Goal: Information Seeking & Learning: Learn about a topic

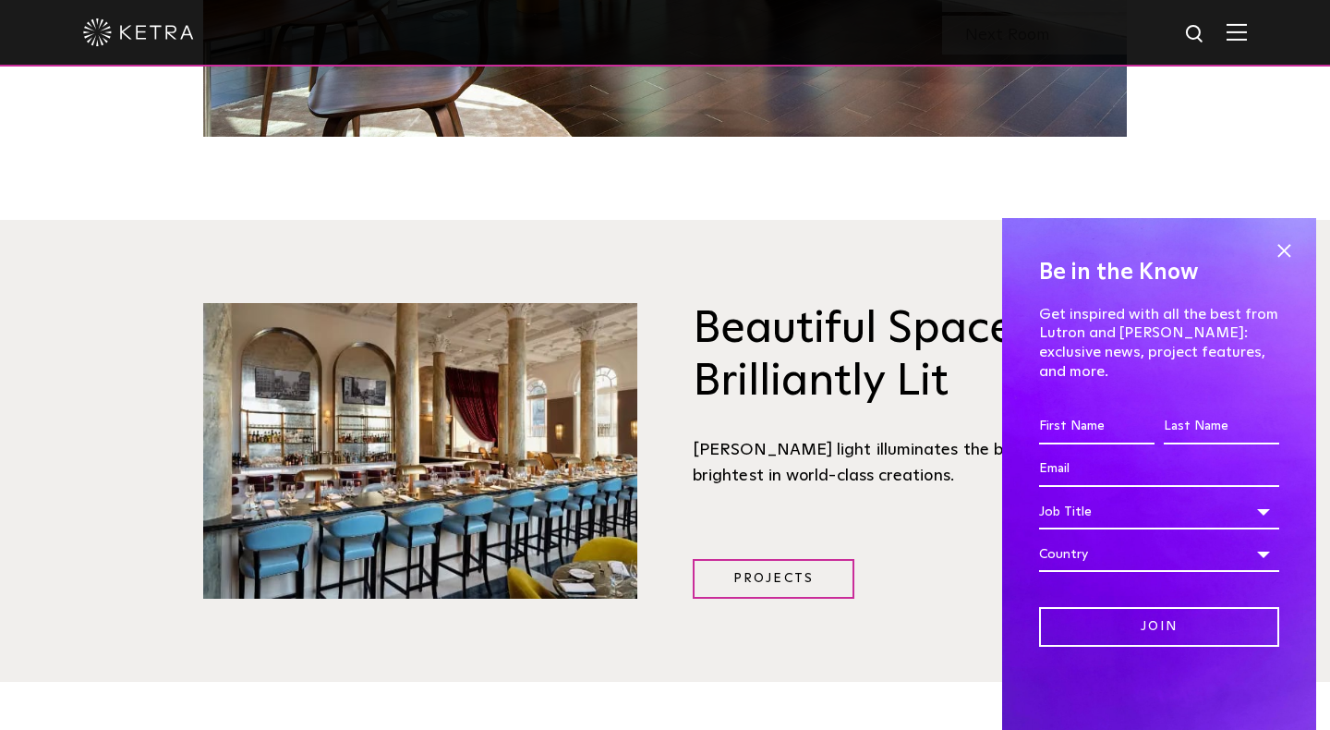
scroll to position [2213, 0]
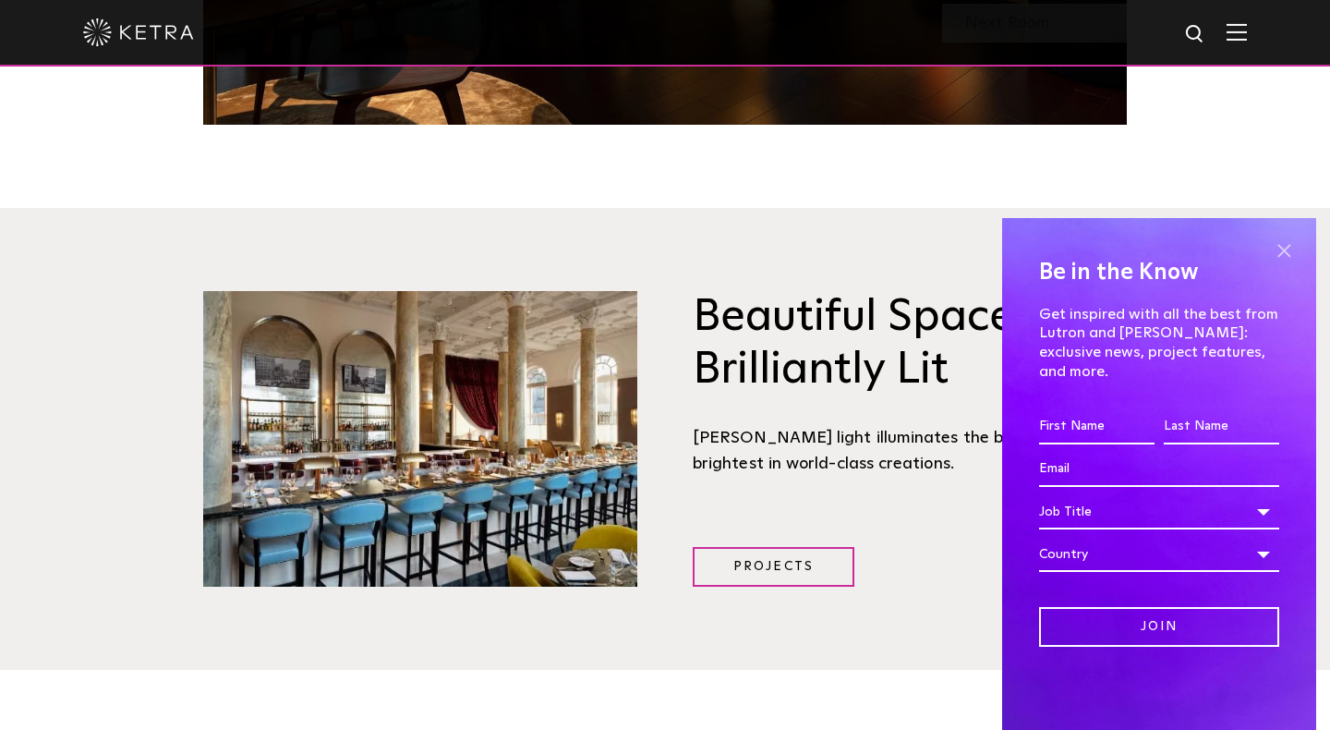
click at [1283, 264] on span at bounding box center [1284, 250] width 28 height 28
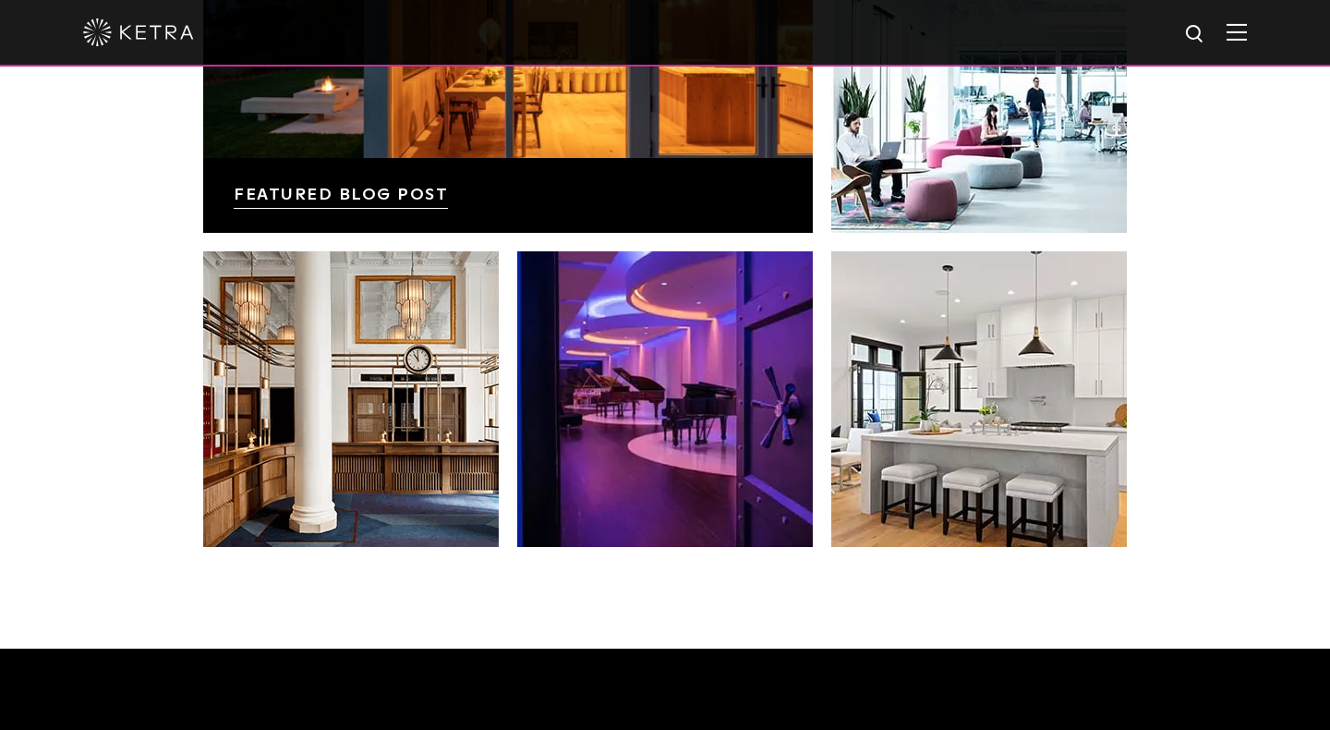
scroll to position [3424, 0]
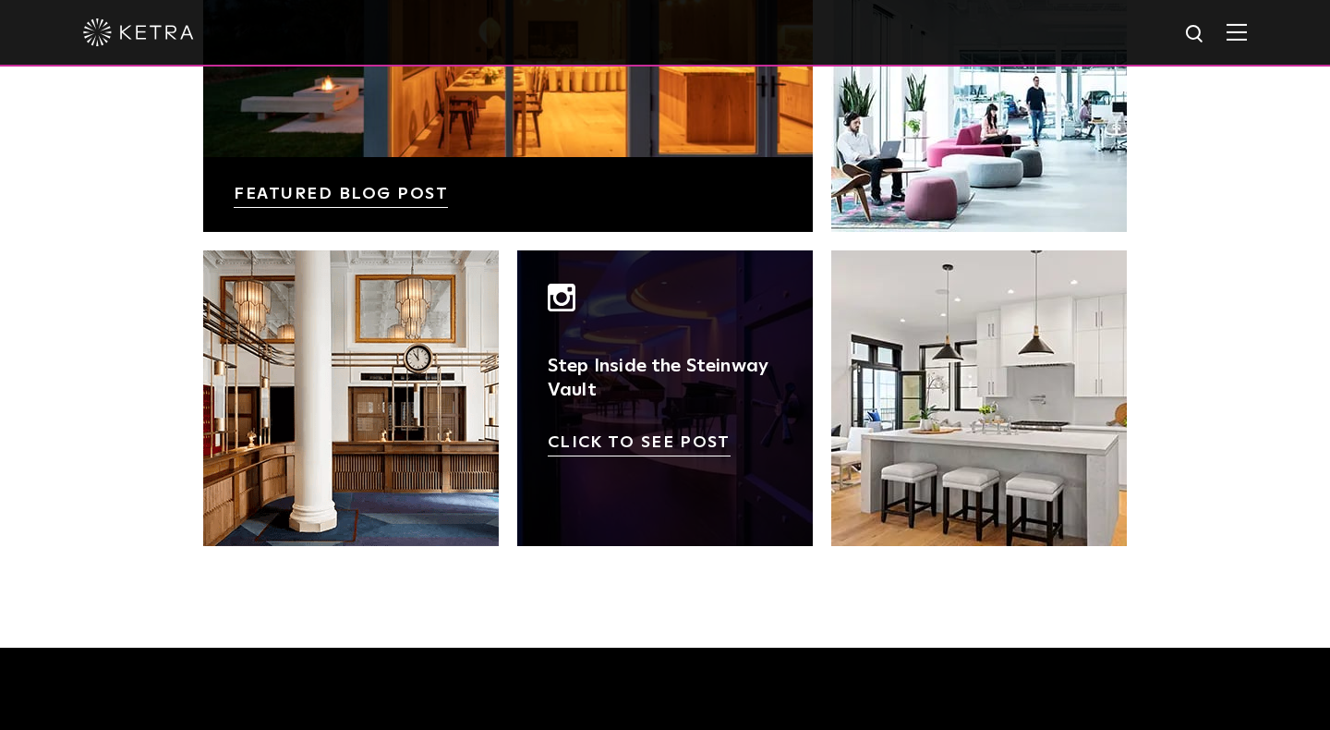
click at [650, 395] on link at bounding box center [665, 398] width 296 height 296
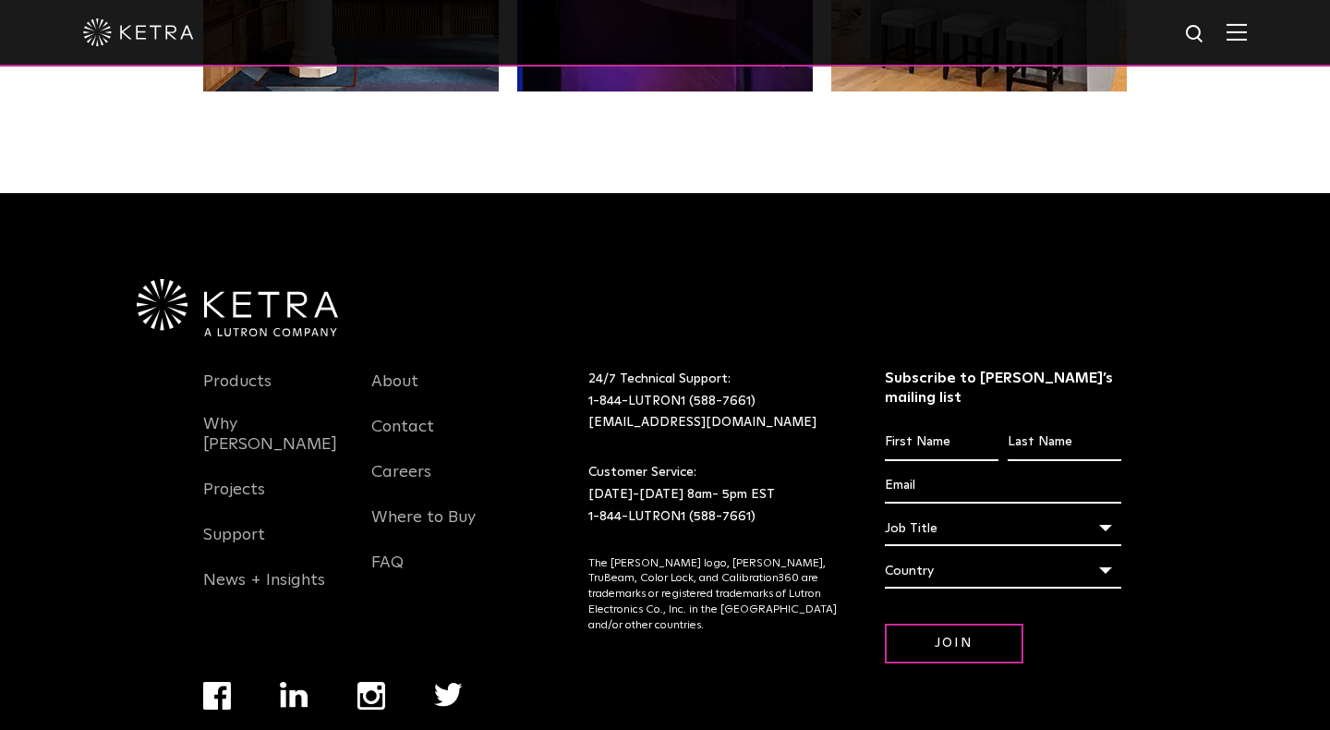
scroll to position [3877, 0]
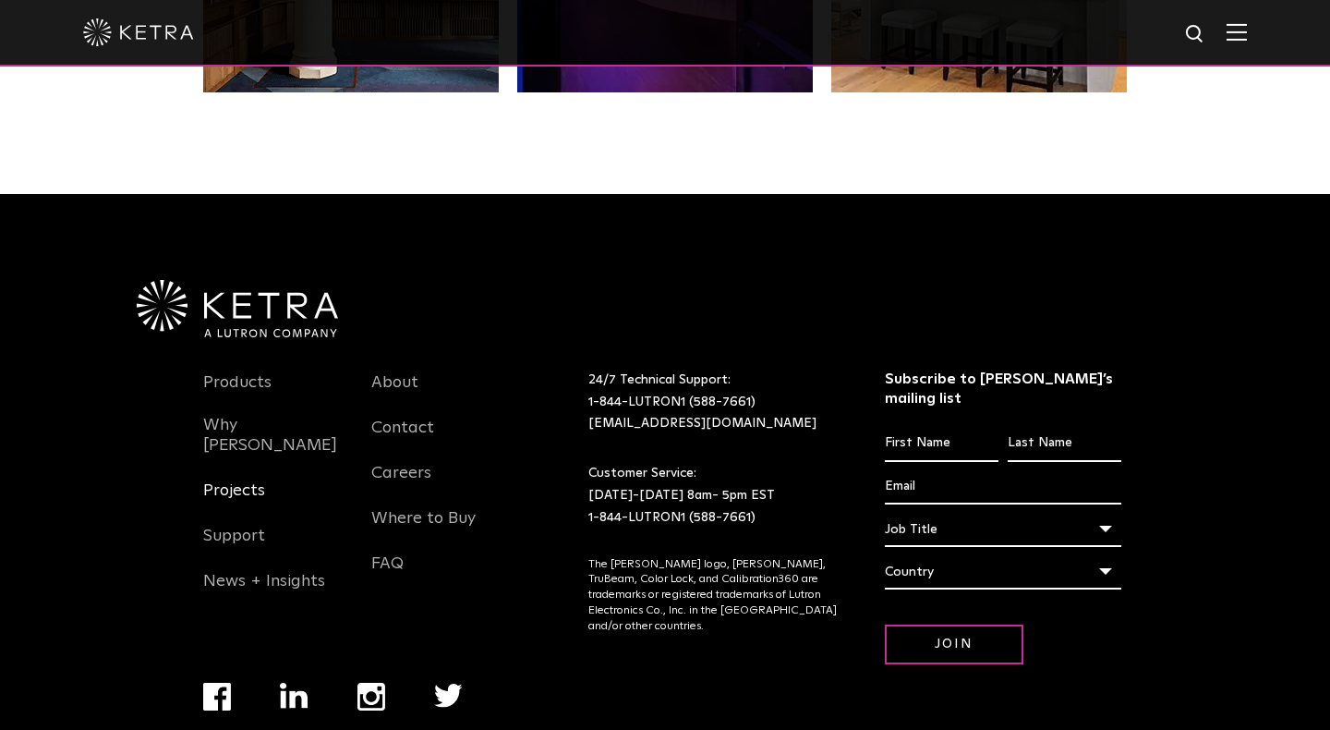
click at [234, 480] on link "Projects" at bounding box center [234, 501] width 62 height 42
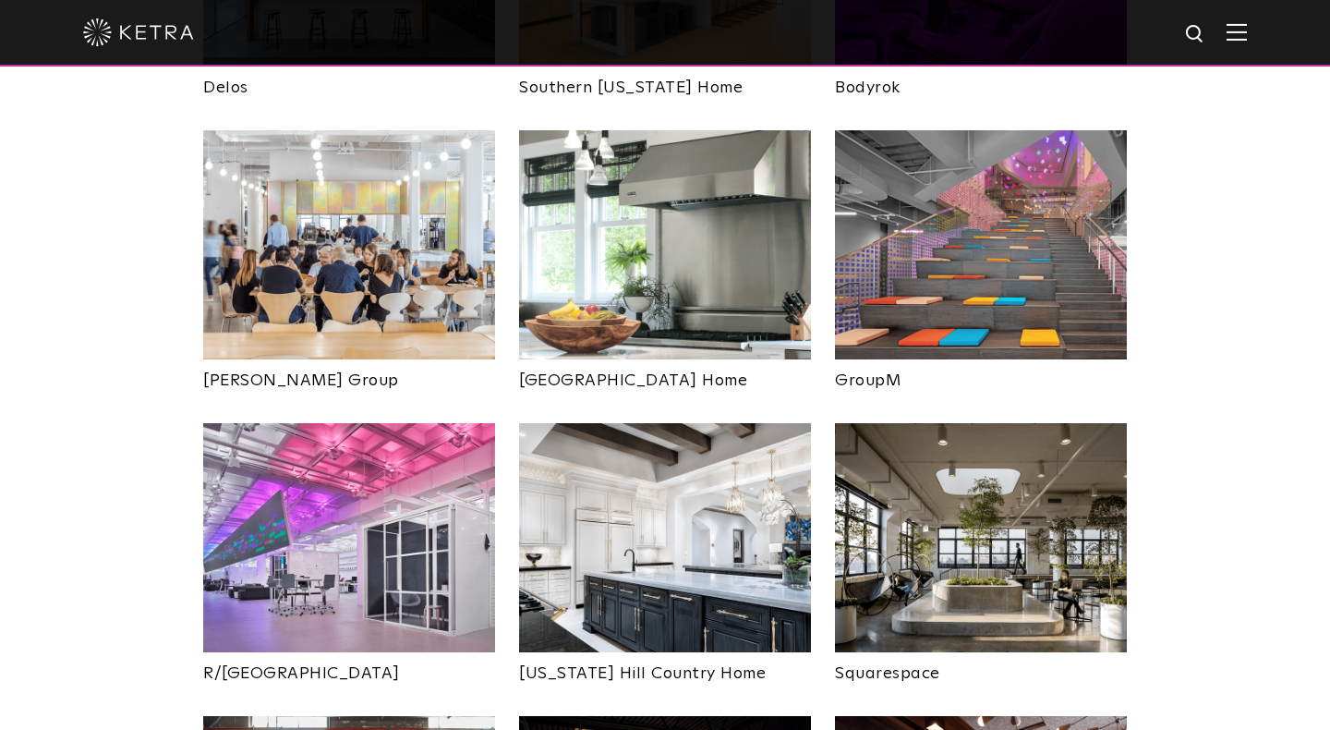
scroll to position [3121, 0]
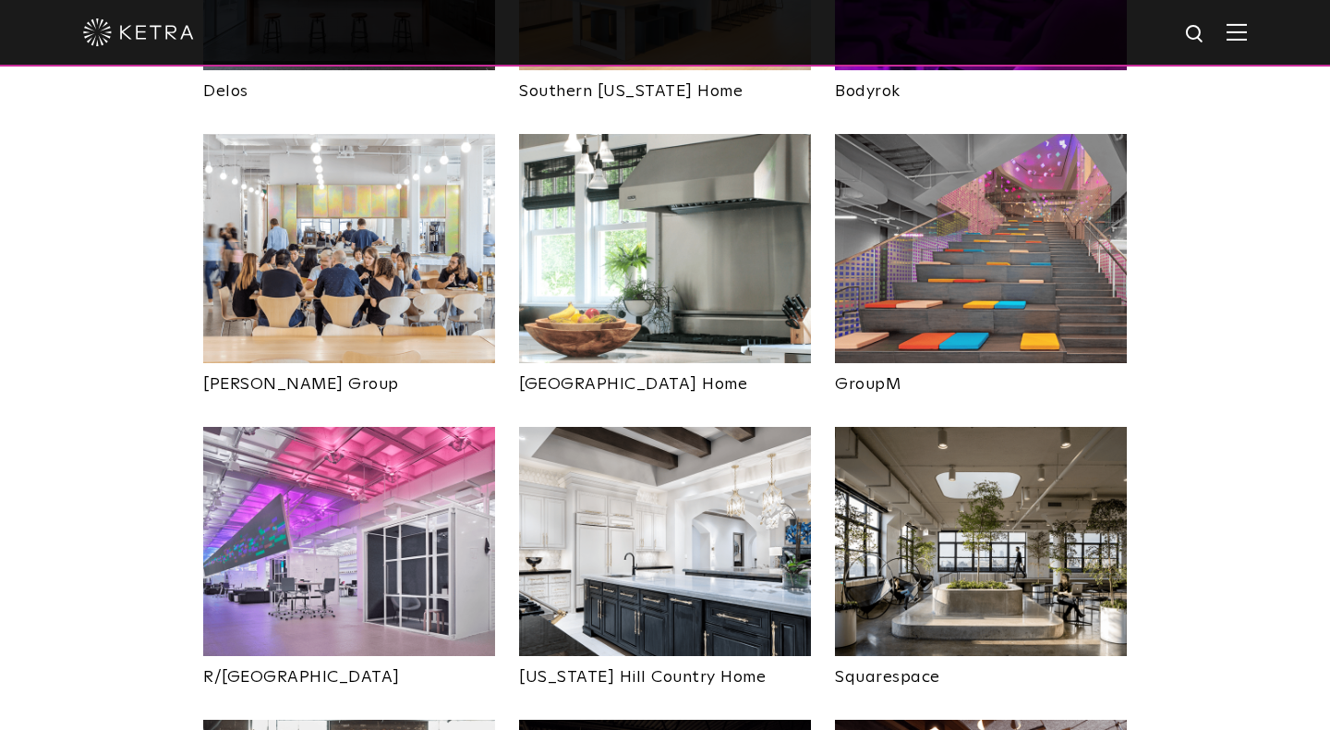
click at [374, 427] on img at bounding box center [349, 541] width 292 height 229
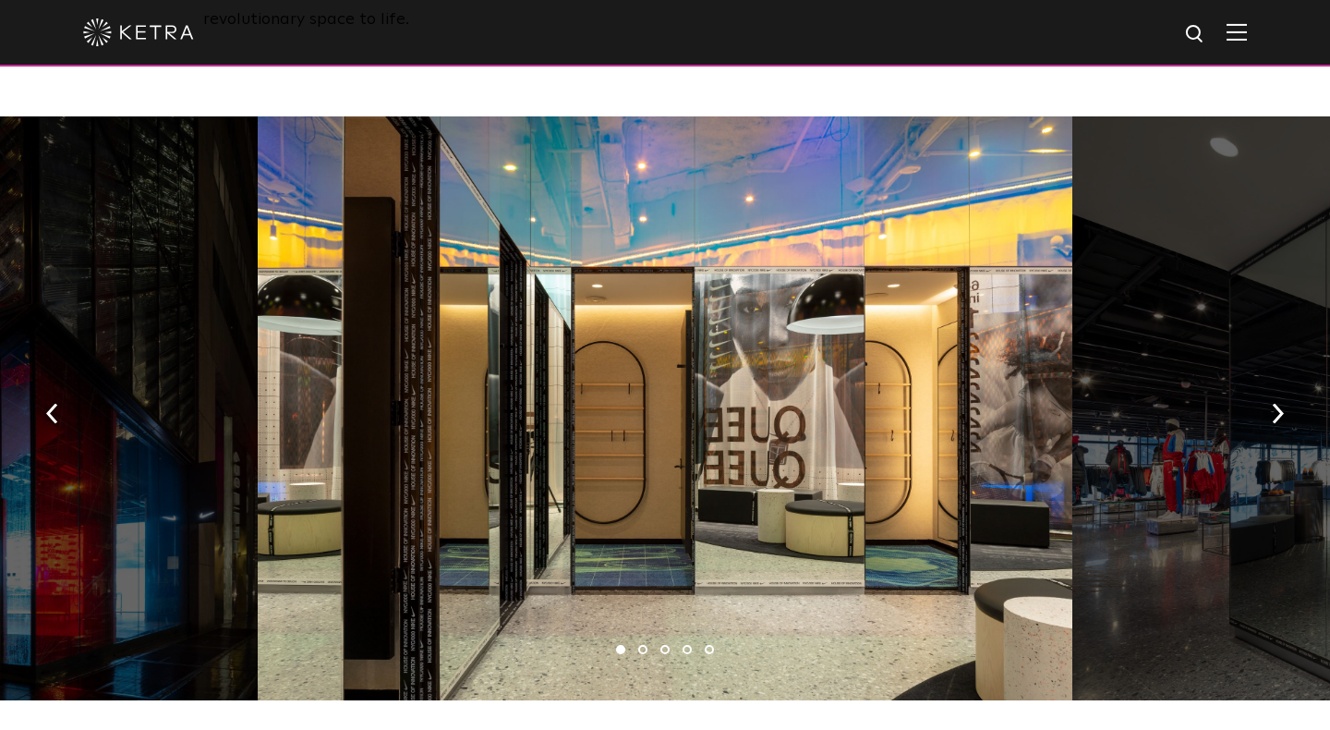
scroll to position [998, 0]
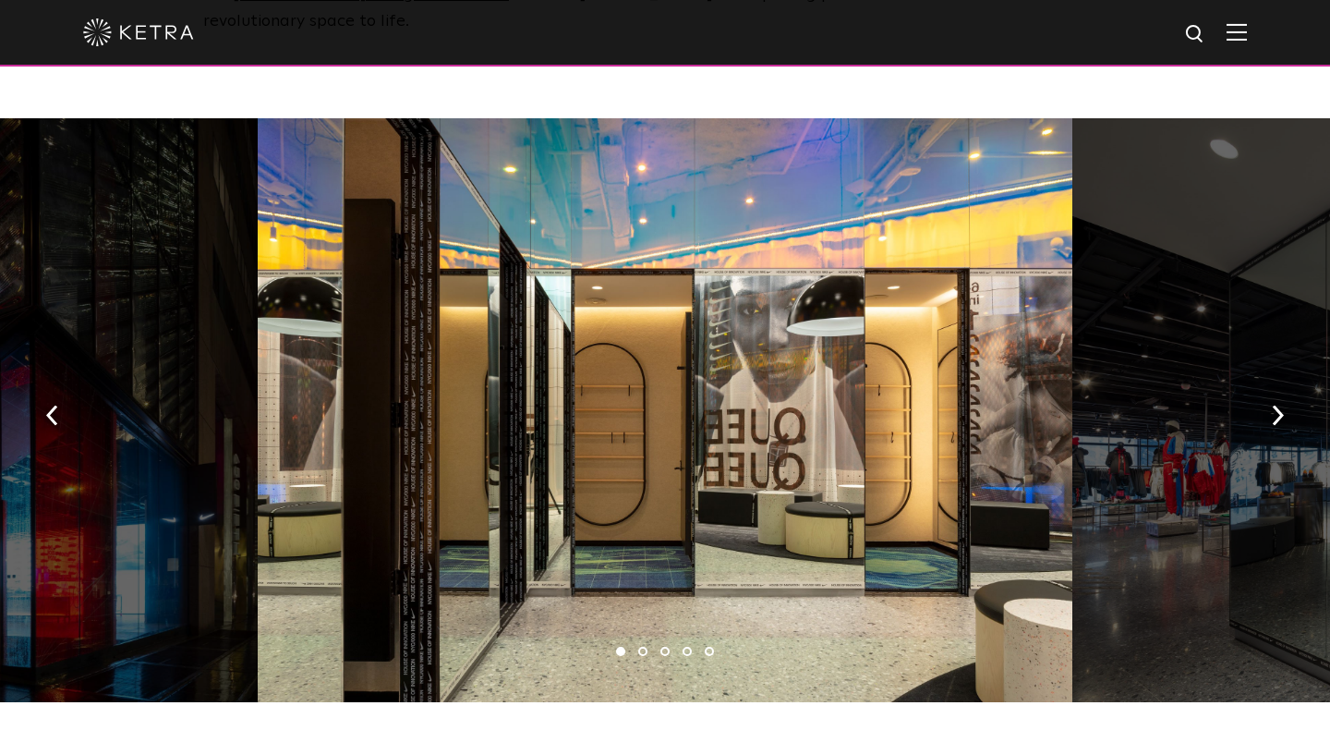
click at [642, 646] on li "2" at bounding box center [642, 650] width 9 height 9
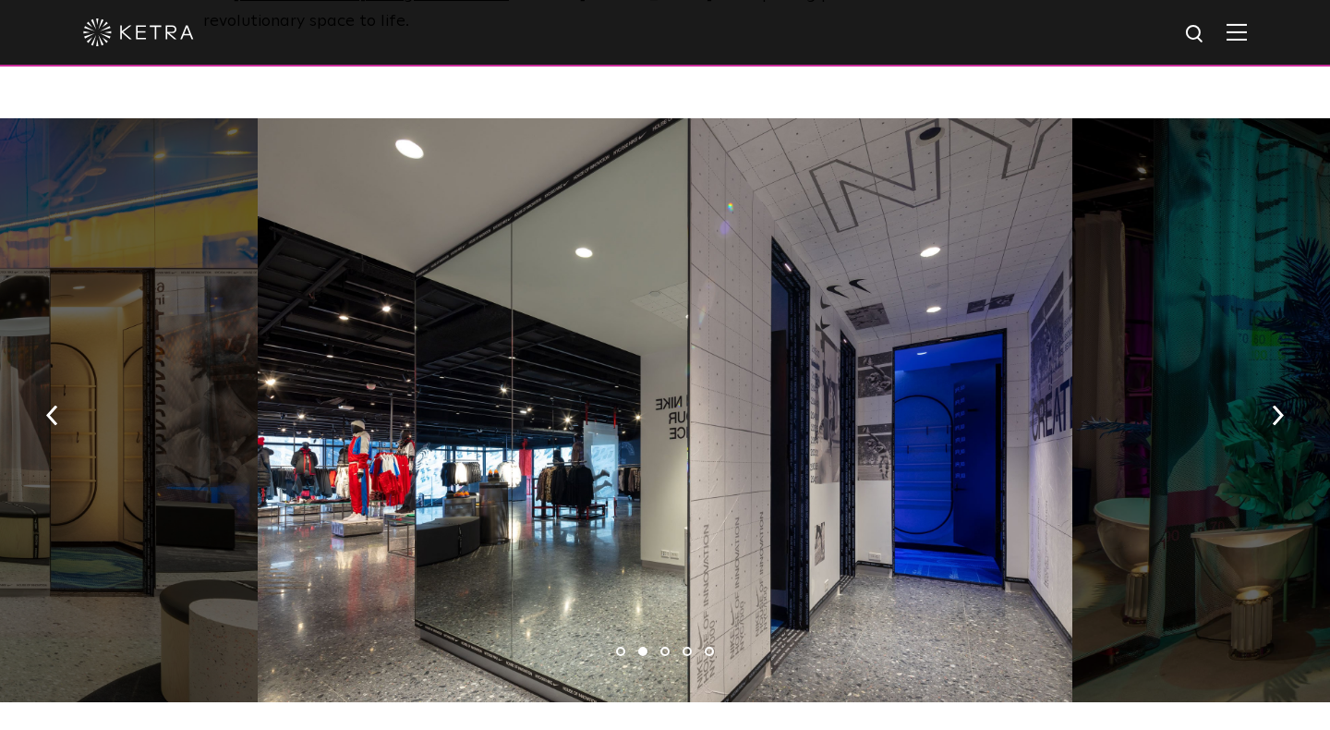
click at [665, 646] on li "3" at bounding box center [664, 650] width 9 height 9
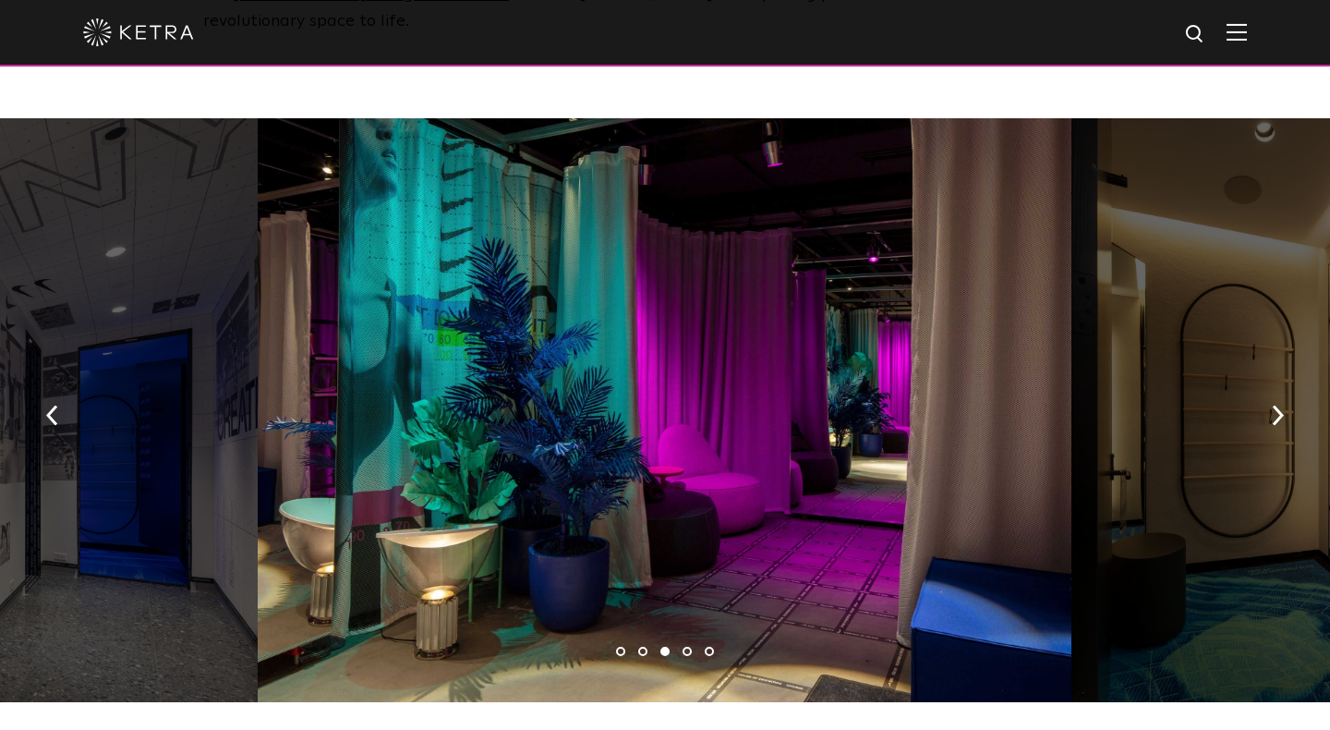
click at [690, 646] on li "4" at bounding box center [687, 650] width 9 height 9
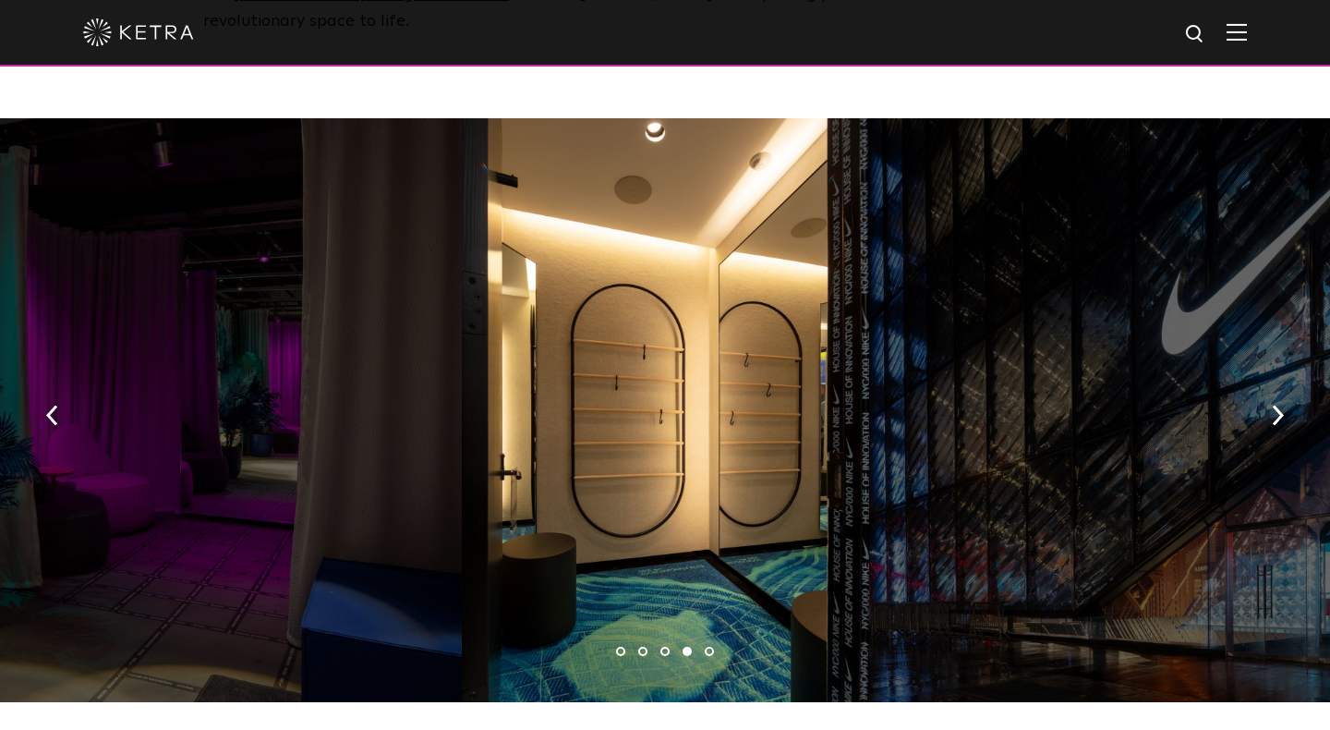
click at [711, 646] on li "5" at bounding box center [709, 650] width 9 height 9
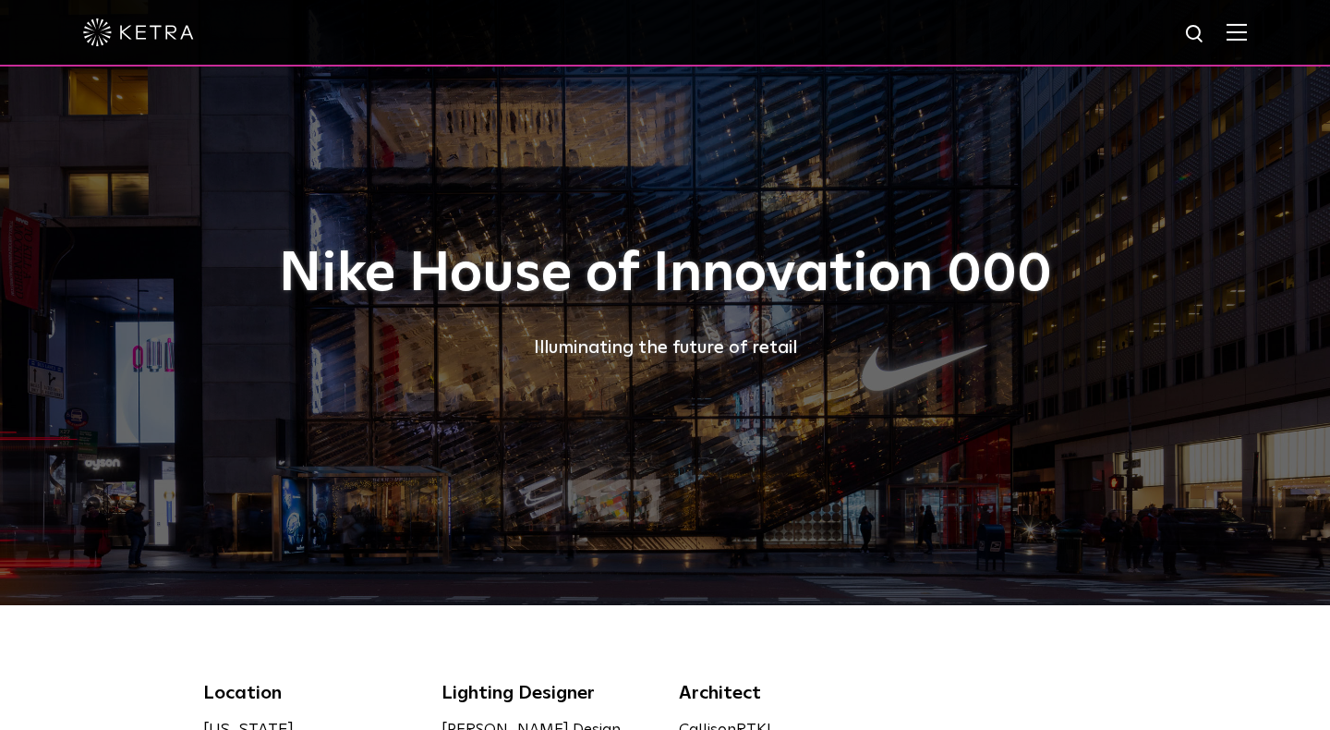
scroll to position [0, 0]
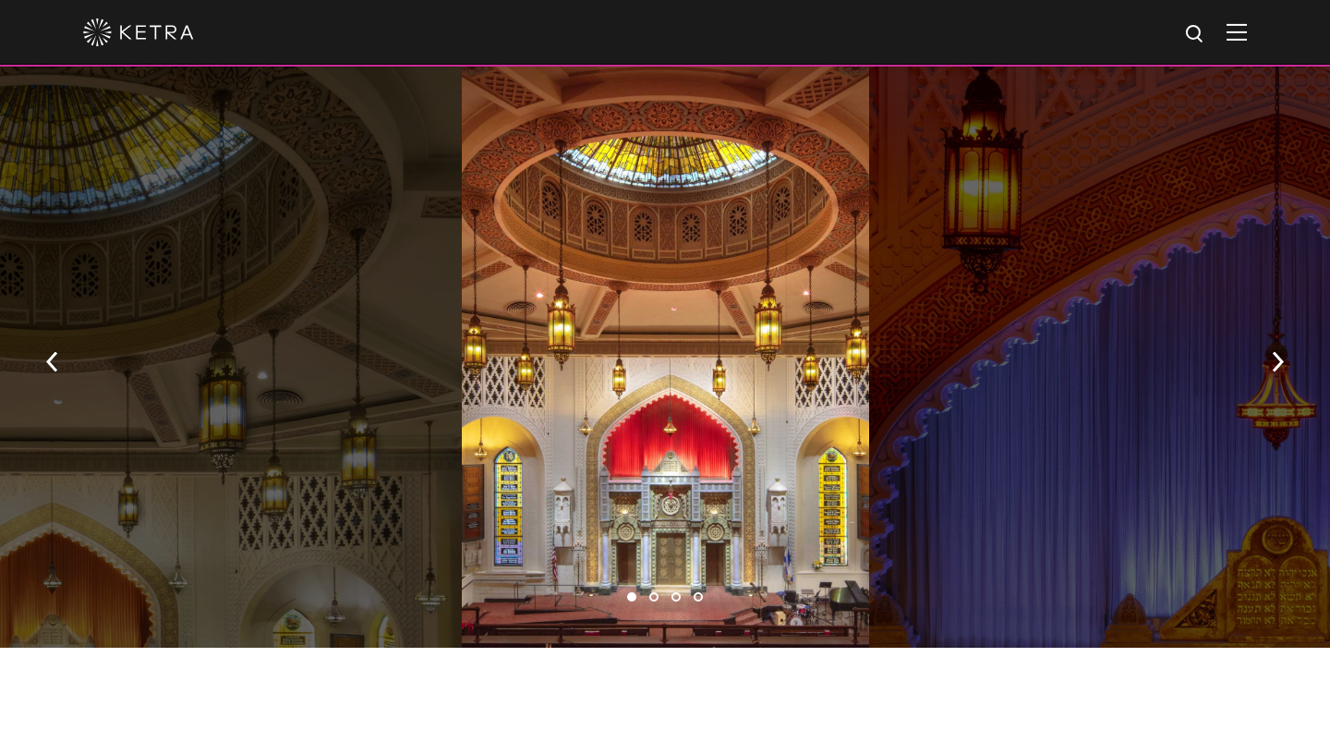
scroll to position [1413, 0]
click at [1278, 352] on img "button" at bounding box center [1278, 362] width 12 height 20
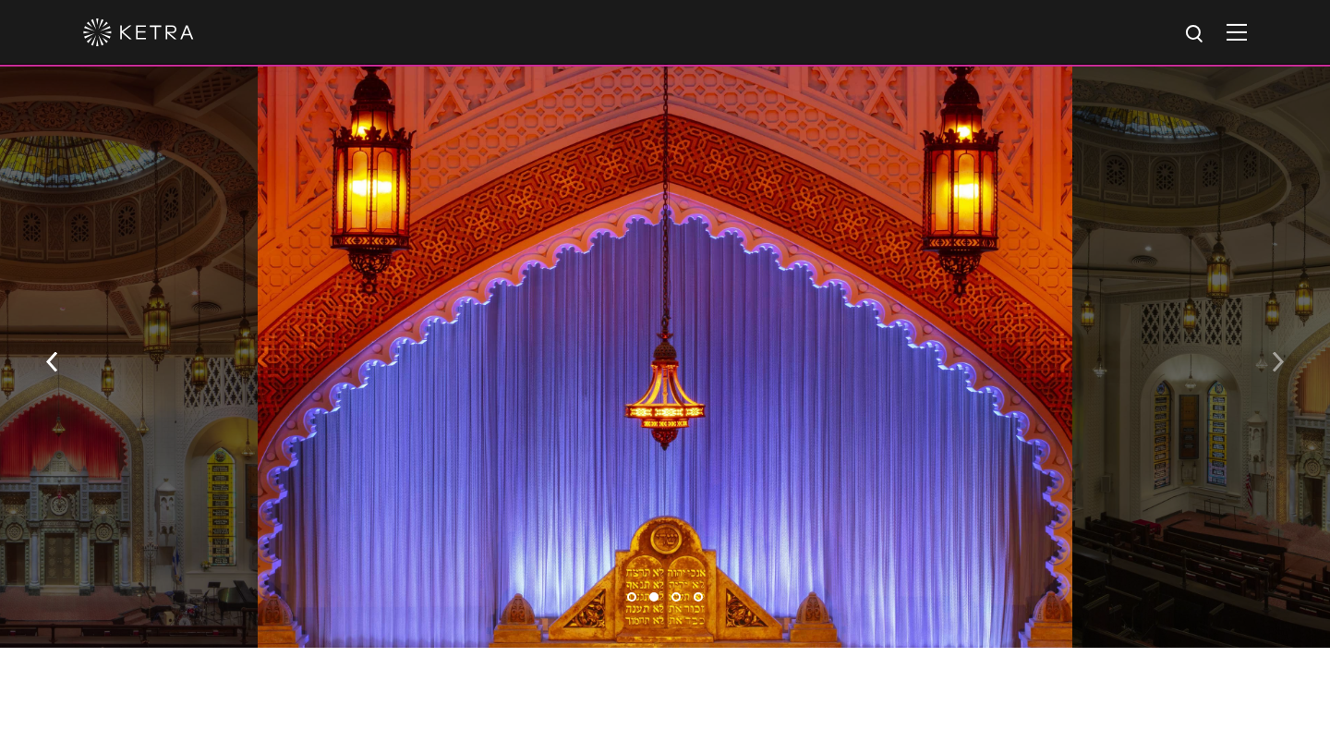
click at [1278, 352] on img "button" at bounding box center [1278, 362] width 12 height 20
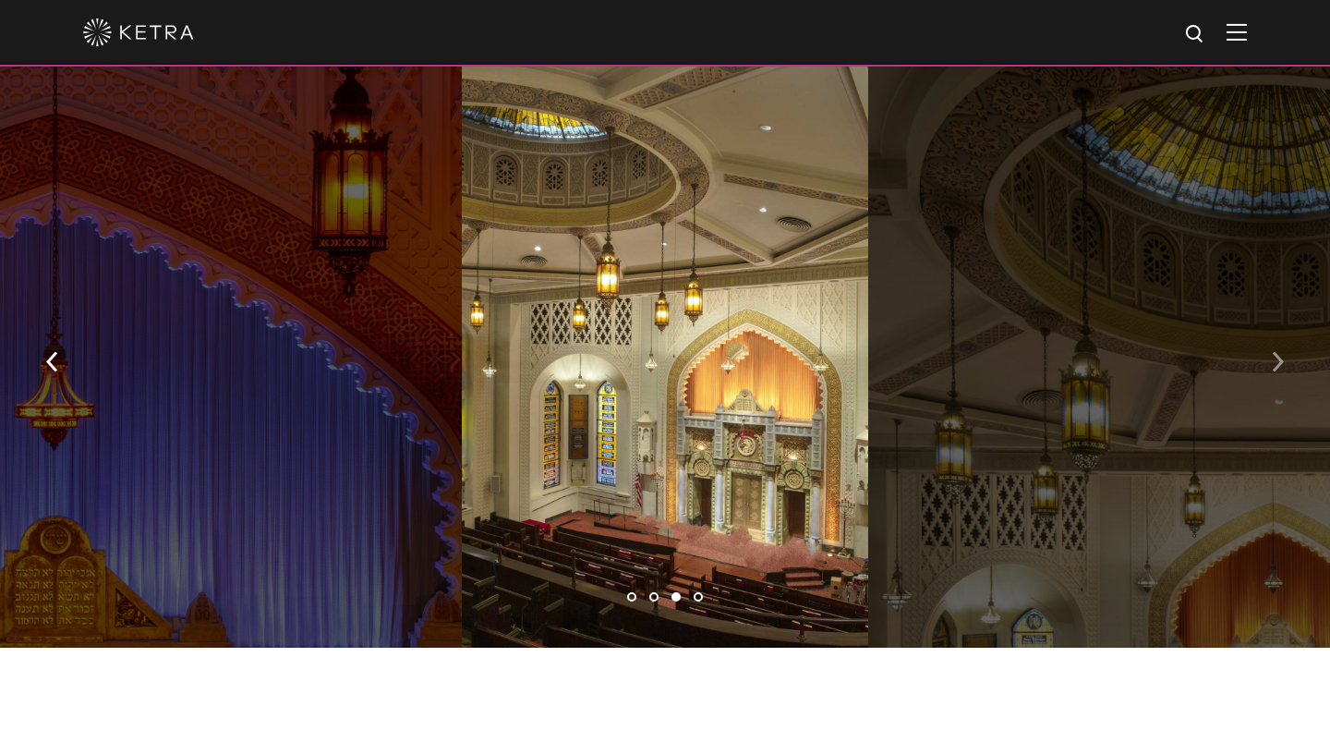
click at [1278, 352] on img "button" at bounding box center [1278, 362] width 12 height 20
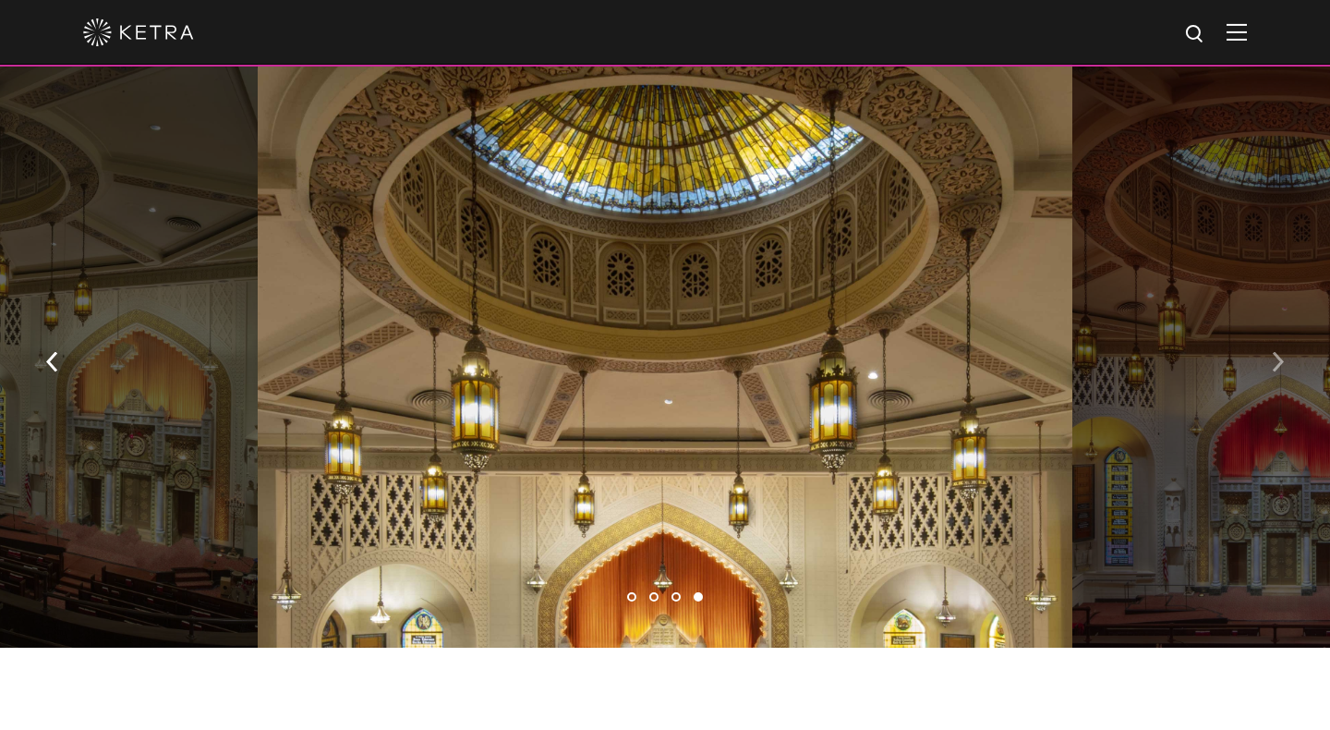
click at [1278, 352] on img "button" at bounding box center [1278, 362] width 12 height 20
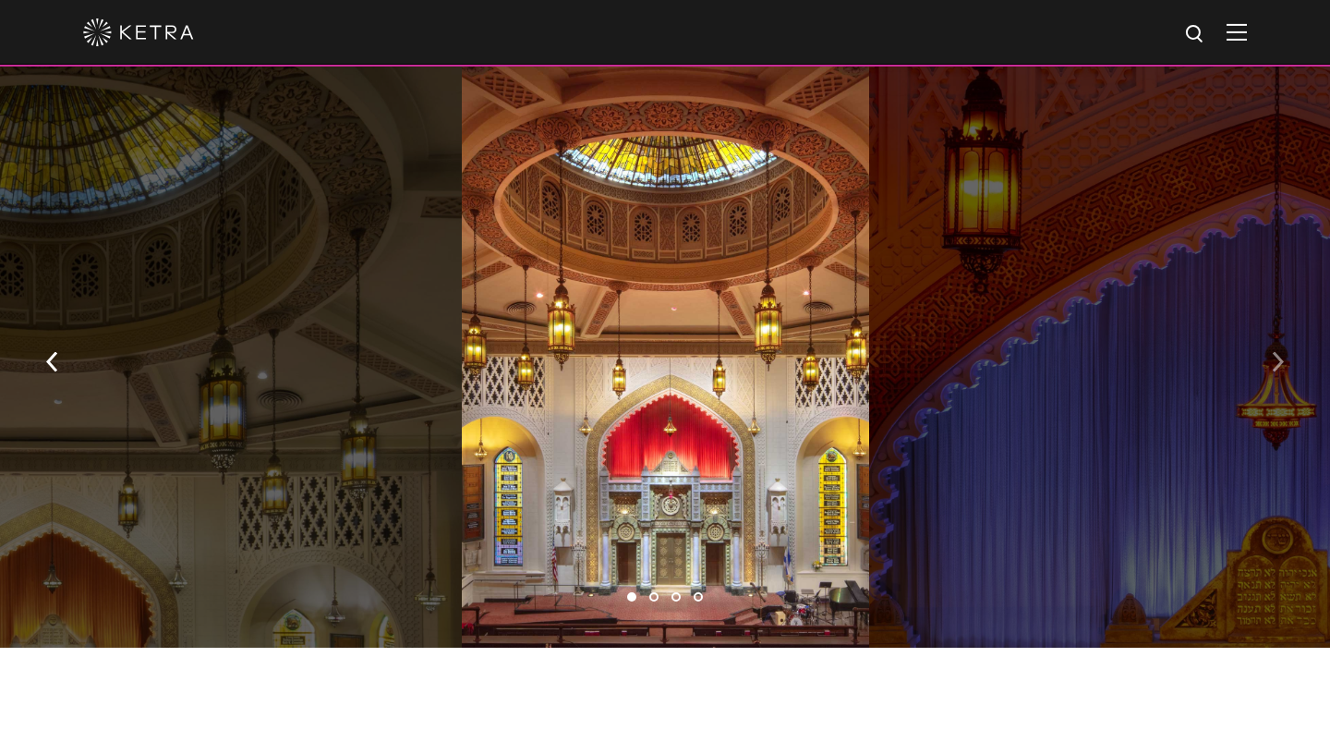
click at [1278, 352] on img "button" at bounding box center [1278, 362] width 12 height 20
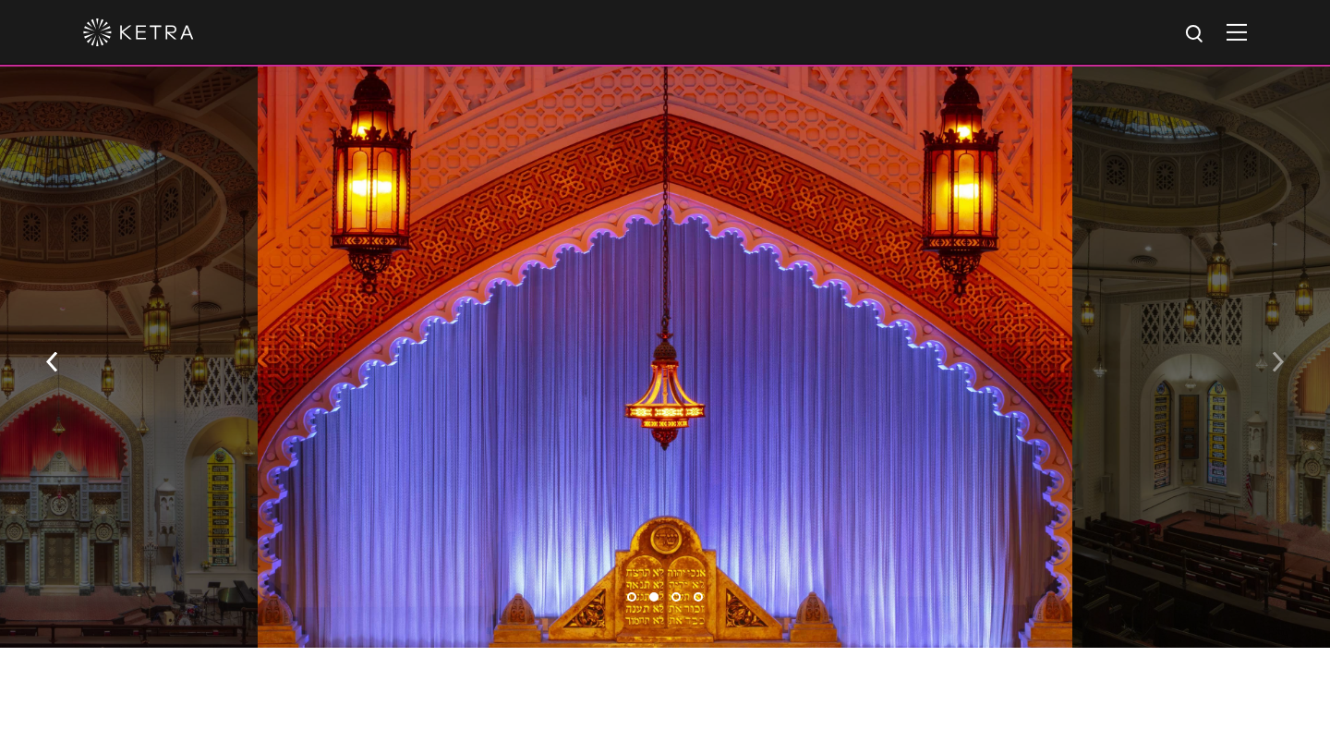
click at [1278, 352] on img "button" at bounding box center [1278, 362] width 12 height 20
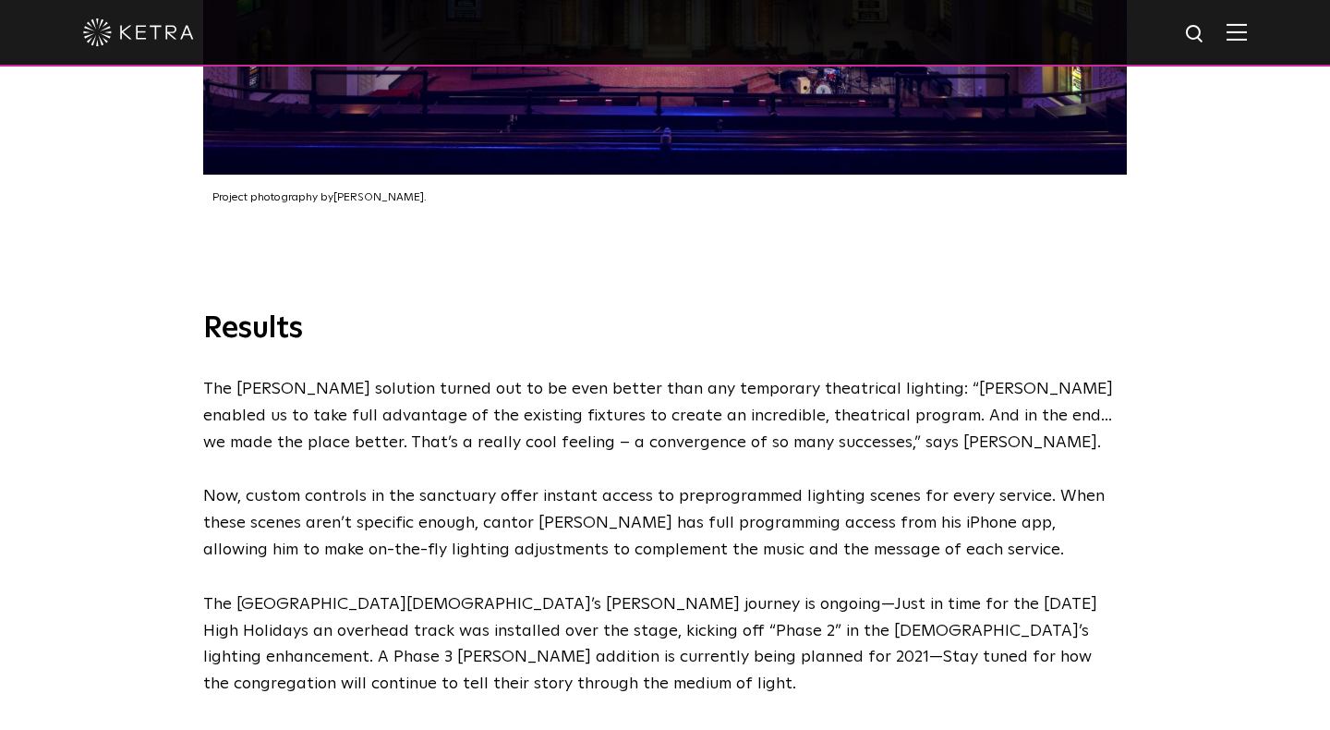
scroll to position [3825, 0]
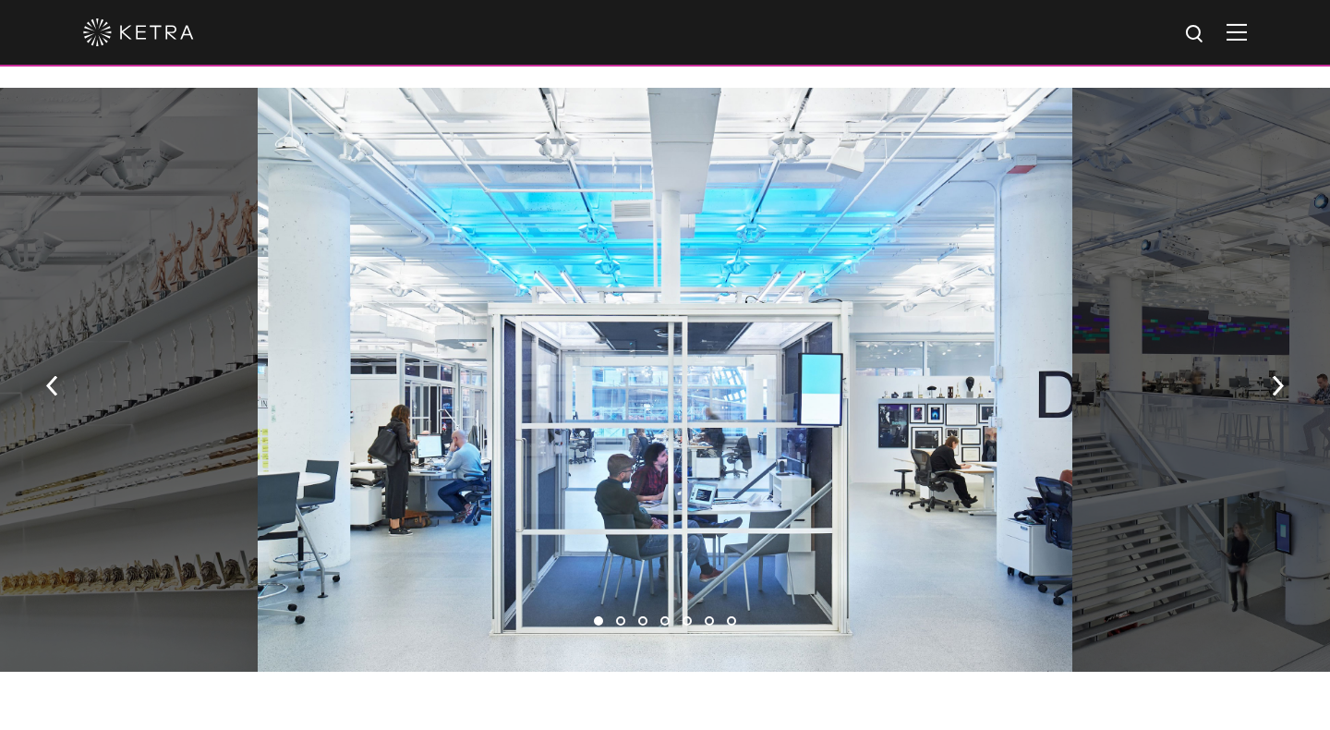
scroll to position [1044, 0]
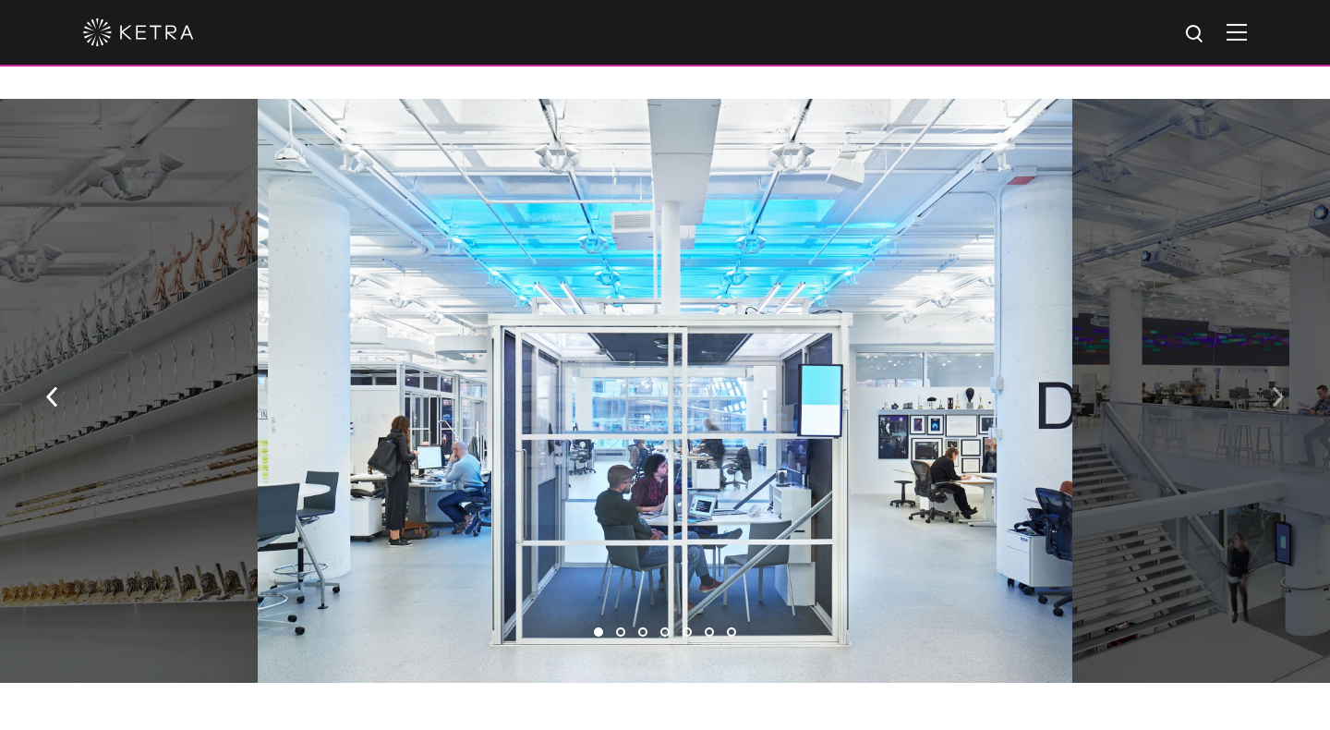
click at [1269, 364] on button "button" at bounding box center [1278, 396] width 40 height 64
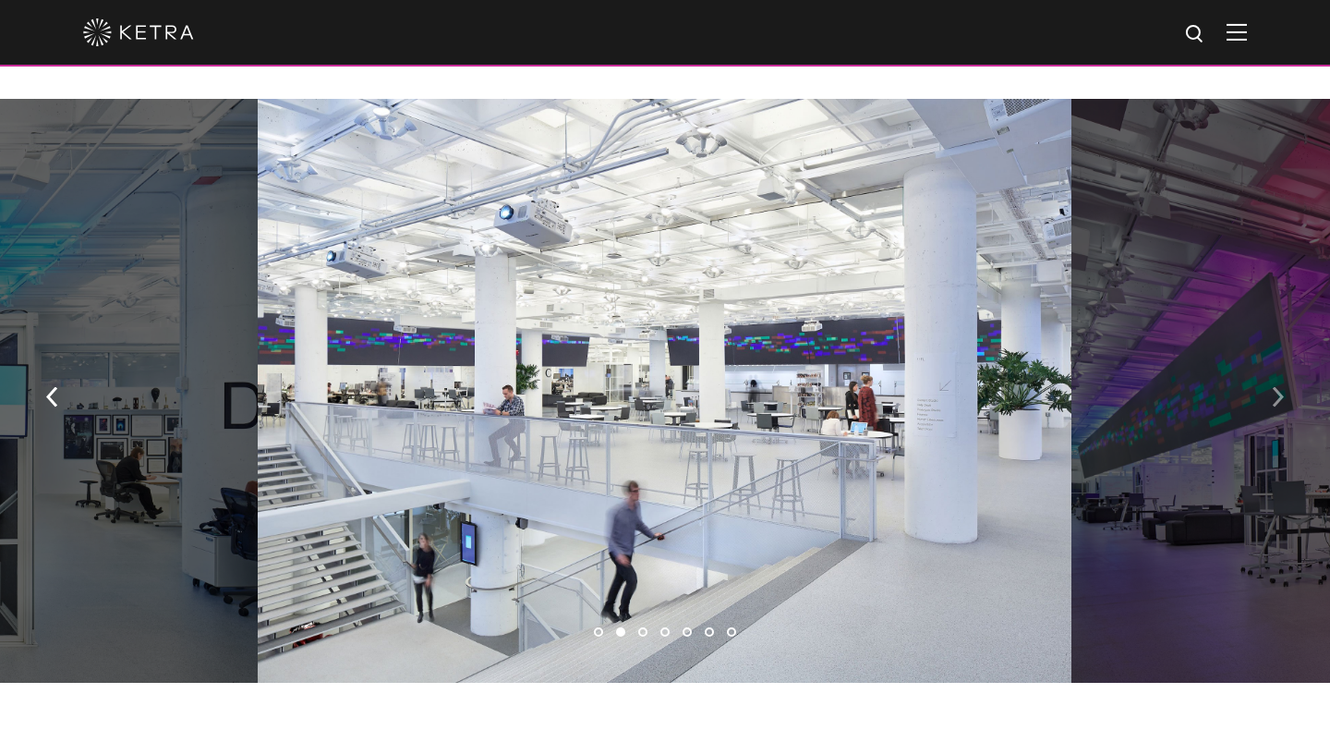
click at [1269, 364] on button "button" at bounding box center [1278, 396] width 40 height 64
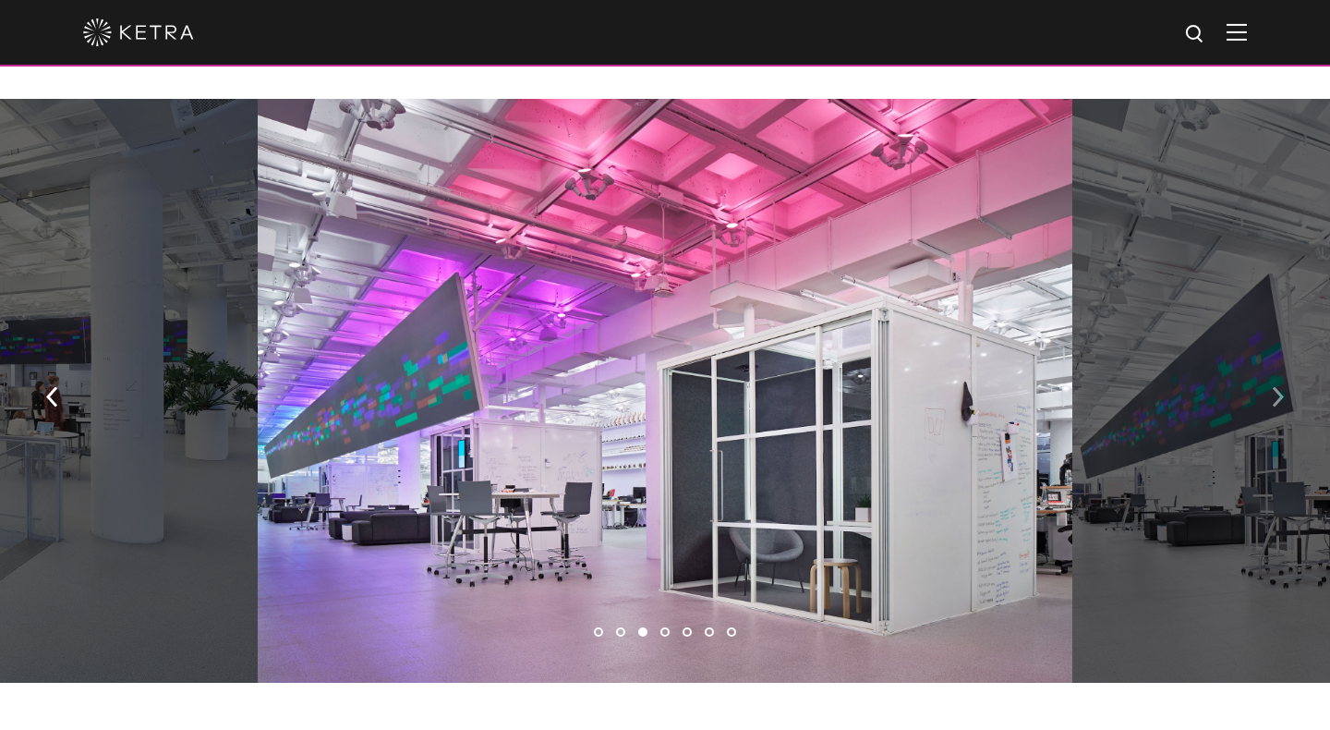
click at [1269, 364] on button "button" at bounding box center [1278, 396] width 40 height 64
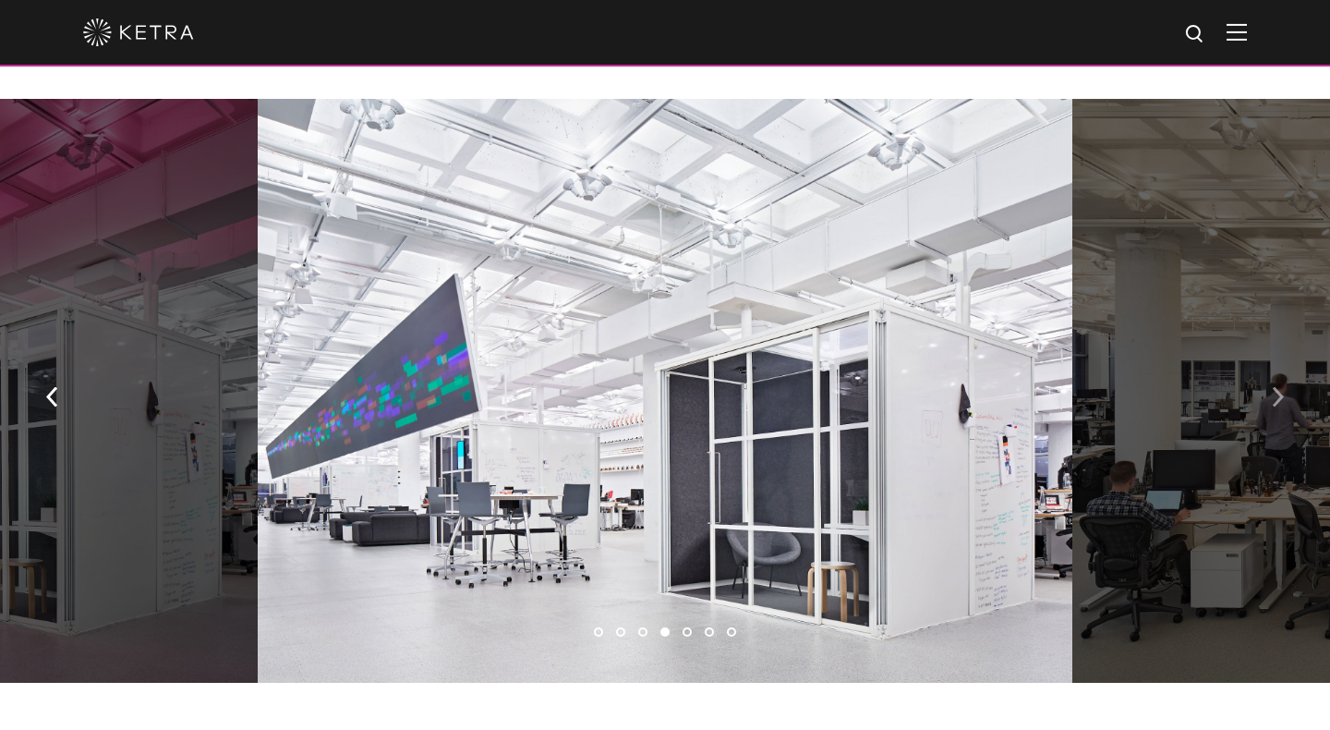
click at [1269, 364] on button "button" at bounding box center [1278, 396] width 40 height 64
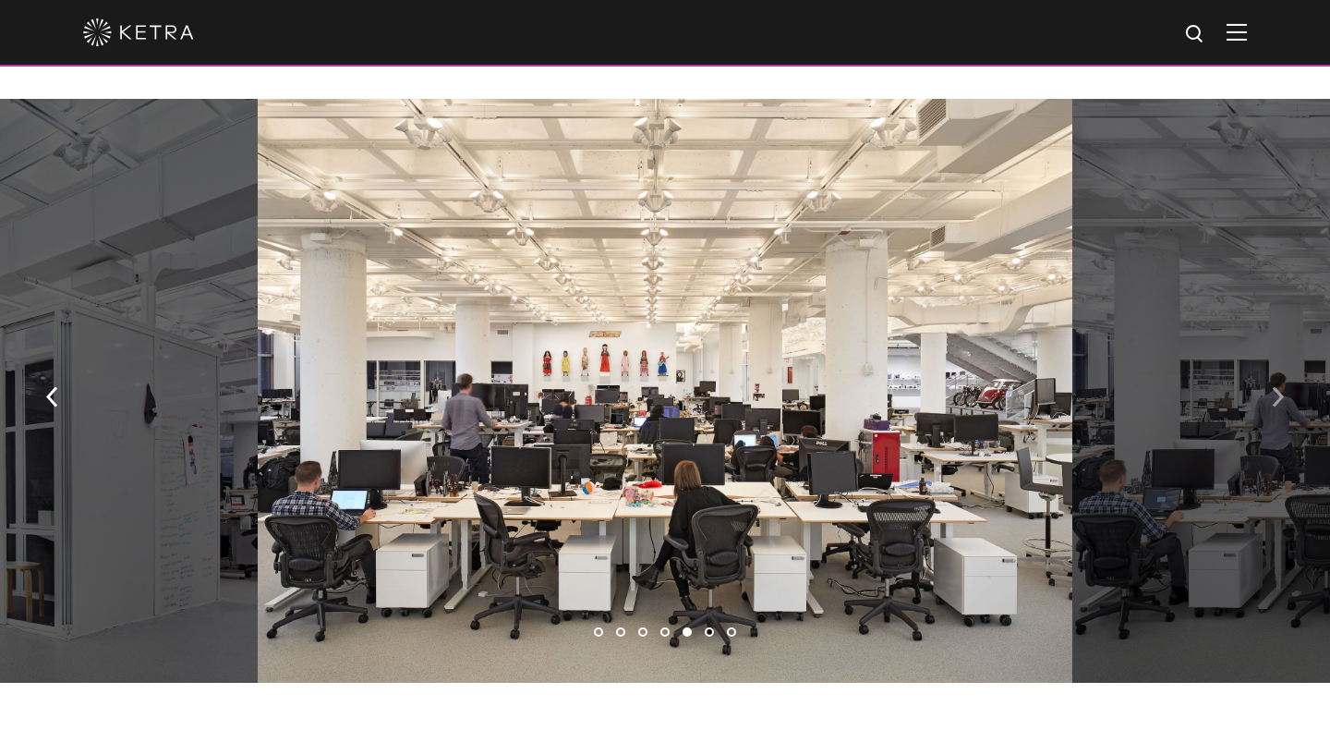
click at [1269, 364] on button "button" at bounding box center [1278, 396] width 40 height 64
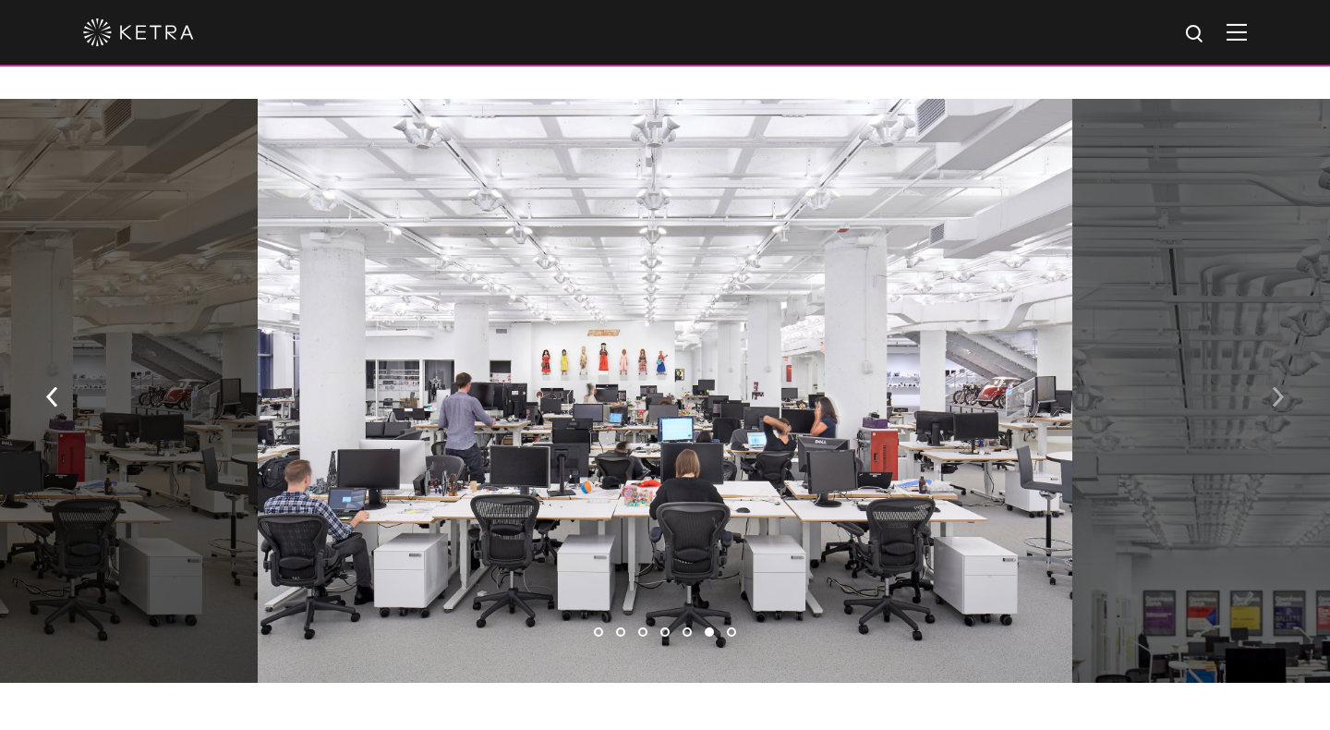
click at [1277, 364] on button "button" at bounding box center [1278, 396] width 40 height 64
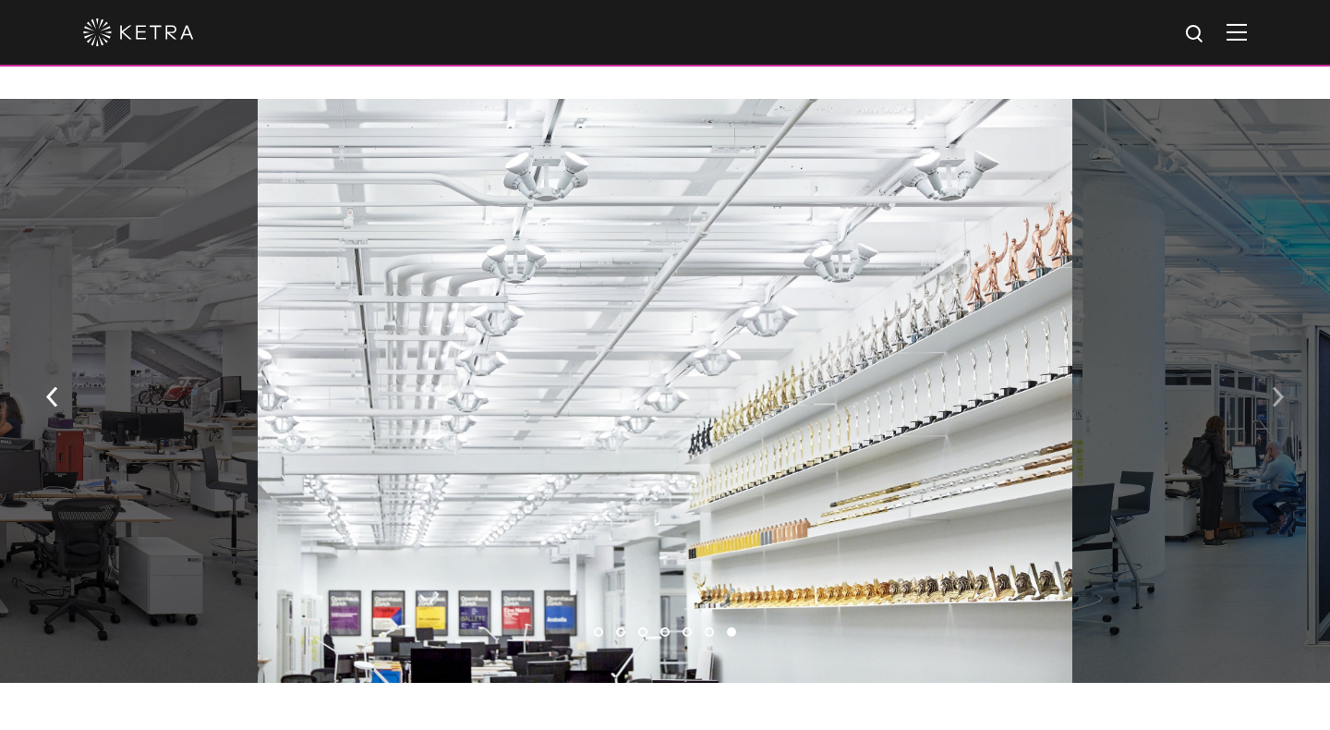
click at [1277, 364] on button "button" at bounding box center [1278, 396] width 40 height 64
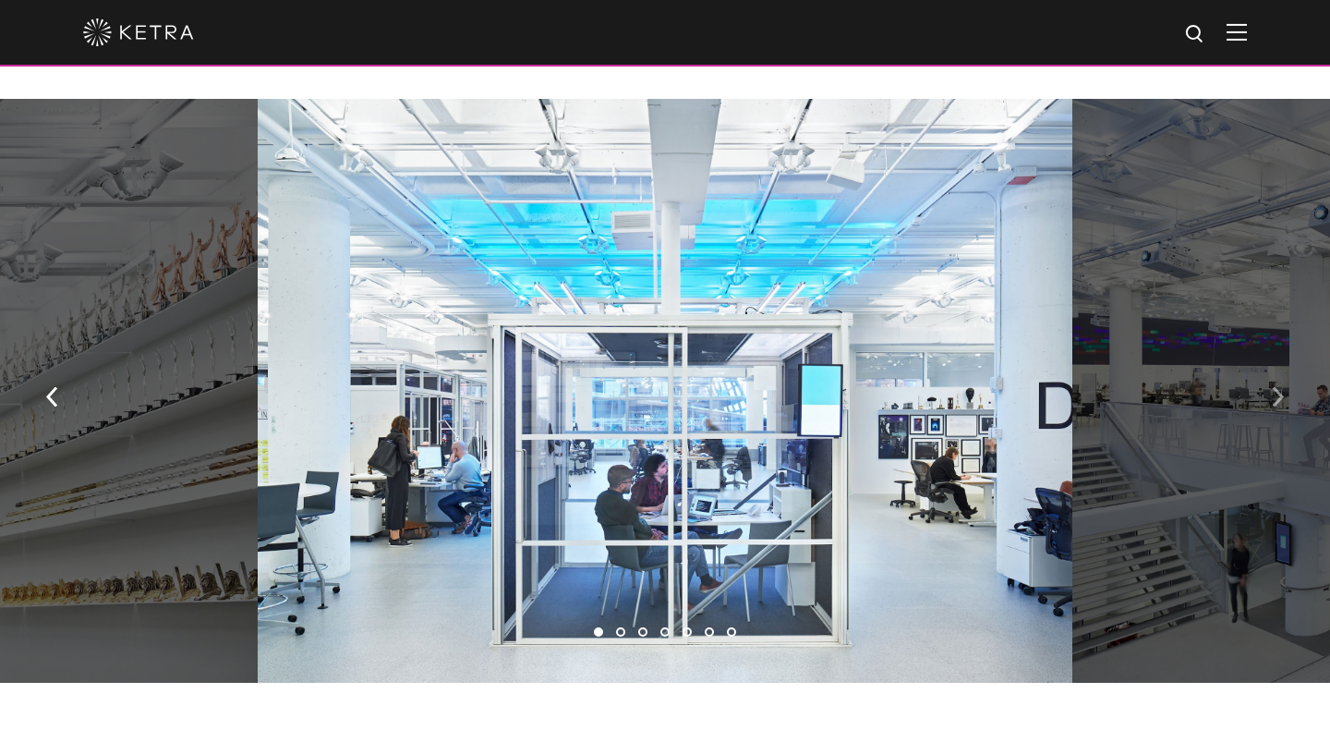
click at [1277, 364] on button "button" at bounding box center [1278, 396] width 40 height 64
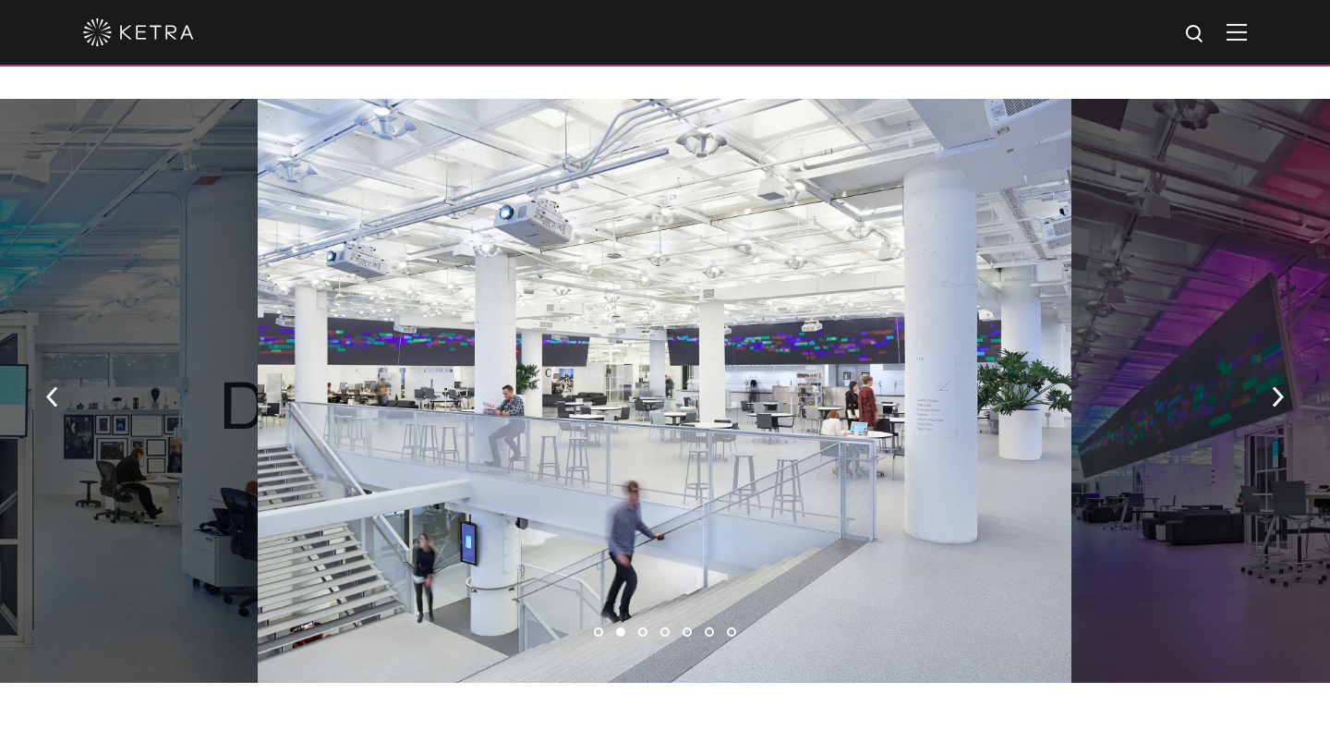
click at [991, 31] on div at bounding box center [665, 32] width 1164 height 65
